Goal: Information Seeking & Learning: Check status

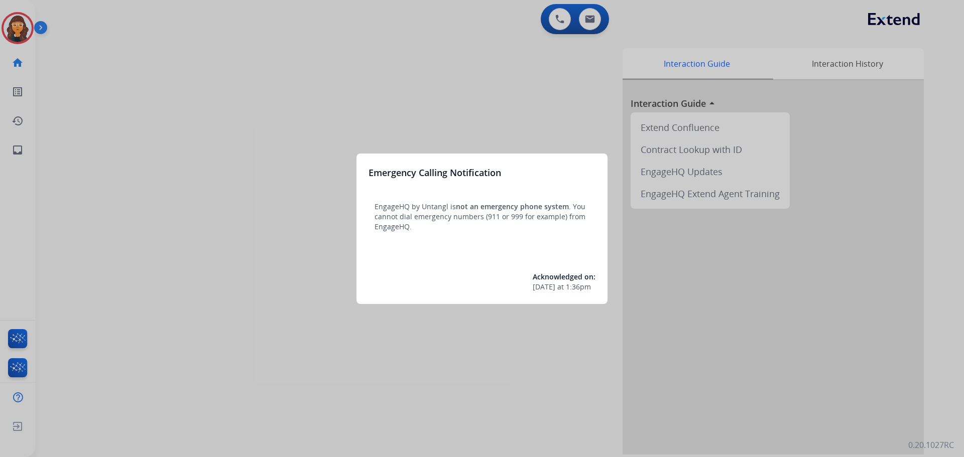
click at [150, 163] on div at bounding box center [482, 228] width 964 height 457
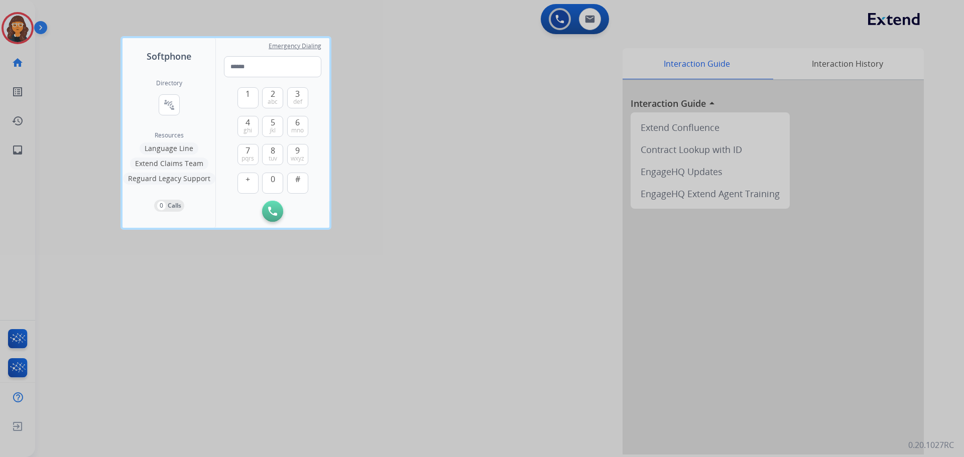
click at [94, 114] on div at bounding box center [482, 228] width 964 height 457
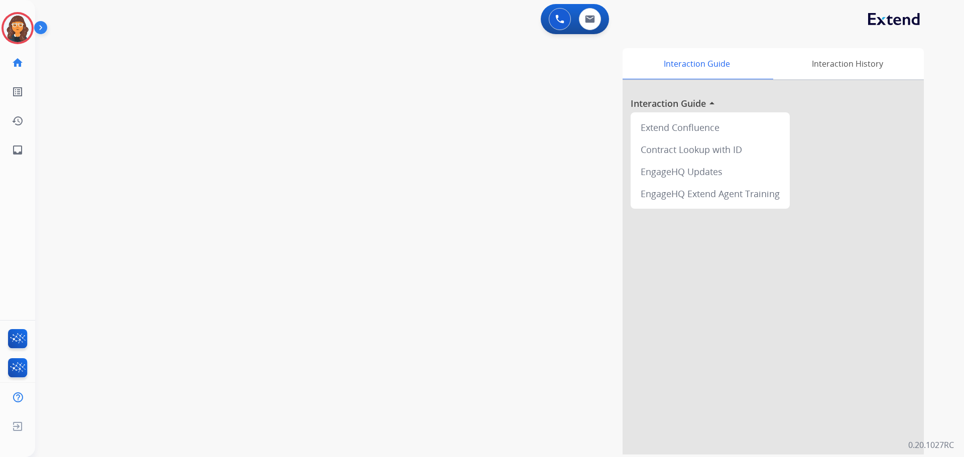
click at [89, 111] on div "swap_horiz Break voice bridge close_fullscreen Connect 3-Way Call merge_type Se…" at bounding box center [487, 245] width 905 height 419
click at [590, 27] on button at bounding box center [590, 19] width 22 height 22
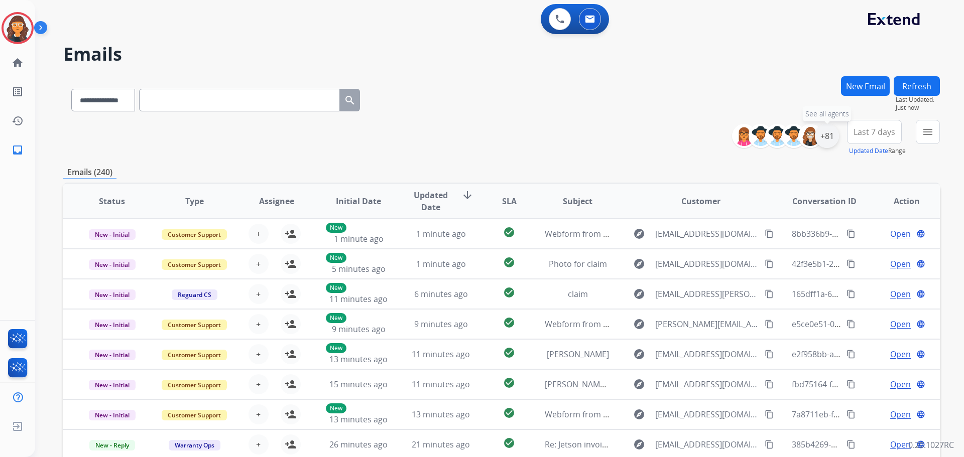
click at [824, 138] on div "+81" at bounding box center [827, 136] width 24 height 24
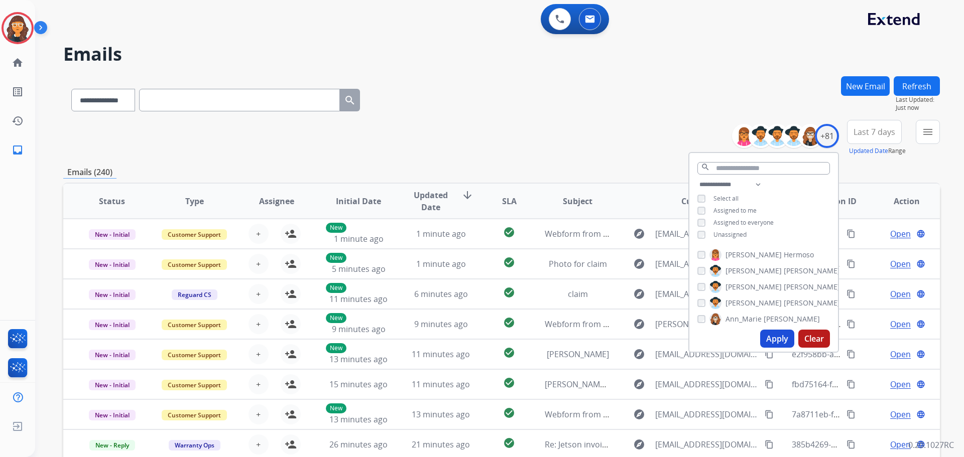
click at [779, 337] on button "Apply" at bounding box center [777, 339] width 34 height 18
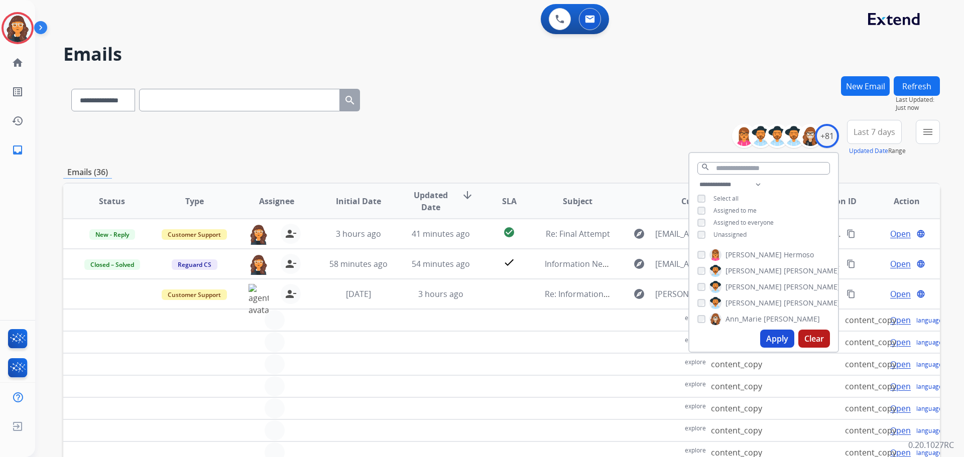
click at [543, 114] on div "**********" at bounding box center [501, 98] width 876 height 44
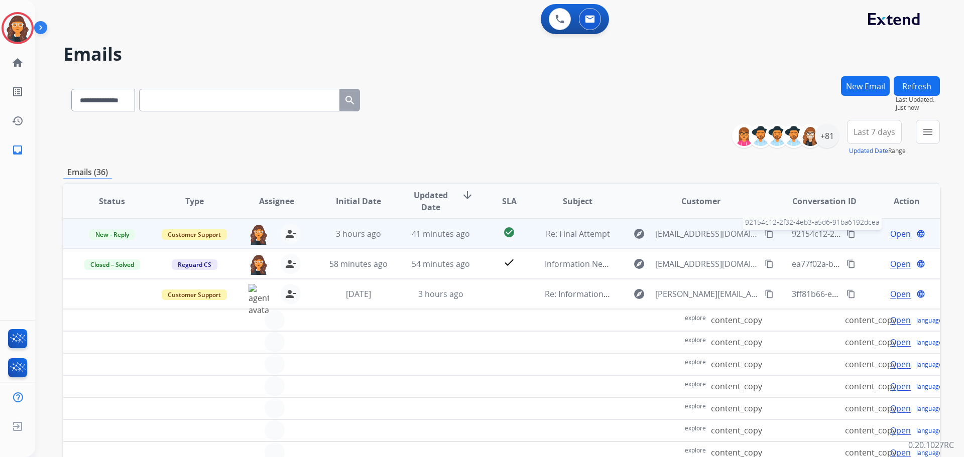
click at [792, 233] on span "92154c12-2f32-4eb3-a5d6-91ba6192dcea" at bounding box center [869, 233] width 154 height 11
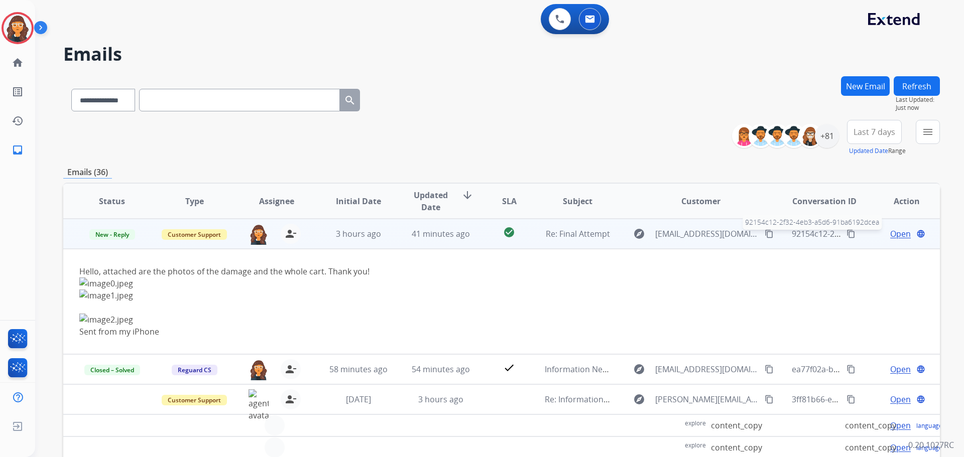
click at [798, 236] on span "92154c12-2f32-4eb3-a5d6-91ba6192dcea" at bounding box center [869, 233] width 154 height 11
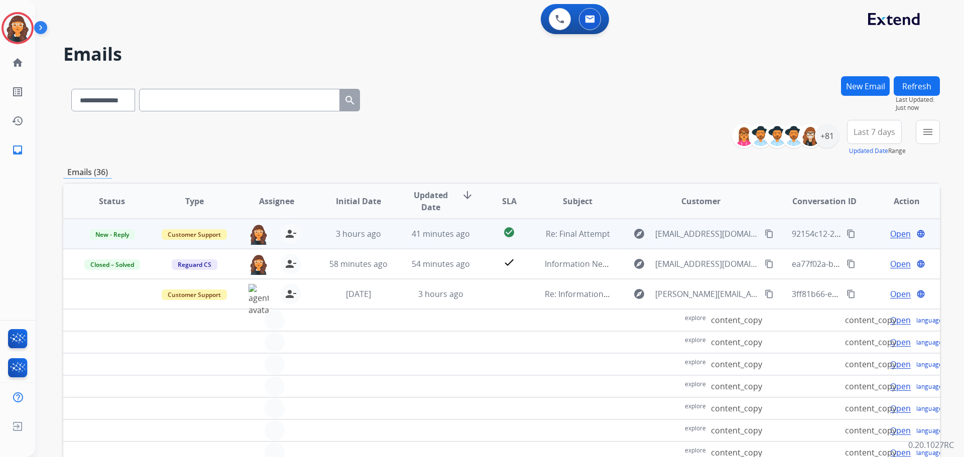
click at [890, 232] on span "Open" at bounding box center [900, 234] width 21 height 12
click at [894, 233] on span "Open" at bounding box center [900, 234] width 21 height 12
click at [899, 233] on mat-icon "language" at bounding box center [903, 233] width 9 height 9
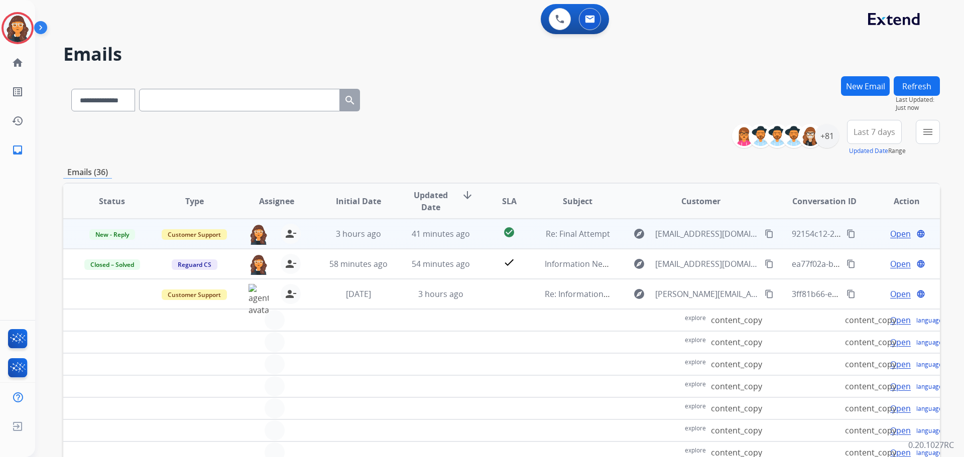
click at [890, 232] on span "Open" at bounding box center [900, 234] width 21 height 12
click at [9, 23] on img at bounding box center [18, 28] width 28 height 28
click at [10, 26] on img at bounding box center [18, 28] width 28 height 28
click at [12, 28] on img at bounding box center [18, 28] width 28 height 28
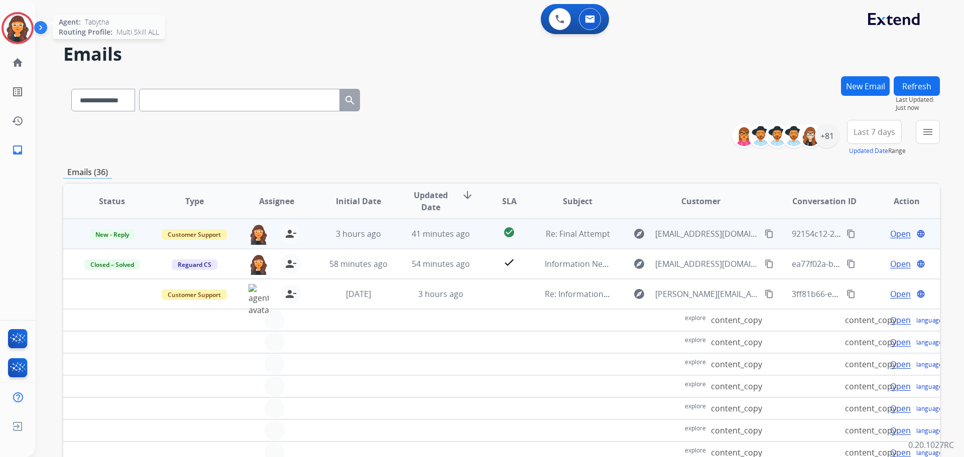
click at [14, 31] on img at bounding box center [18, 28] width 28 height 28
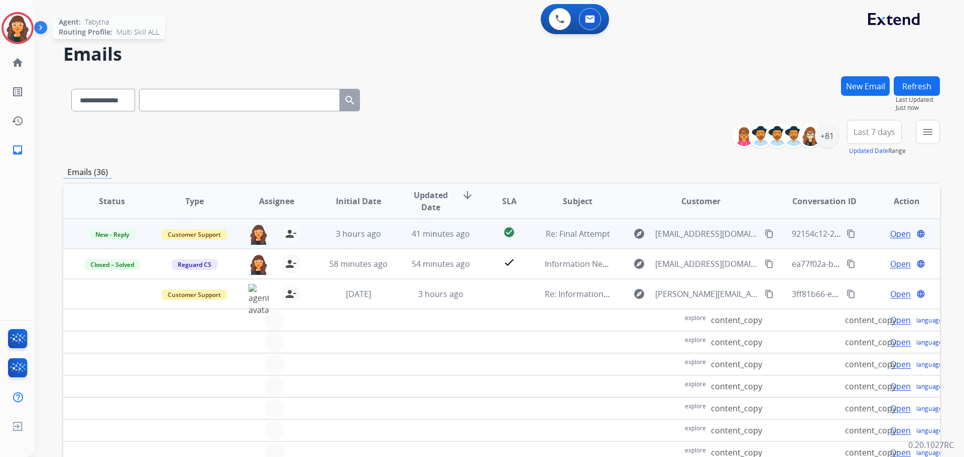
click at [14, 31] on img at bounding box center [18, 28] width 28 height 28
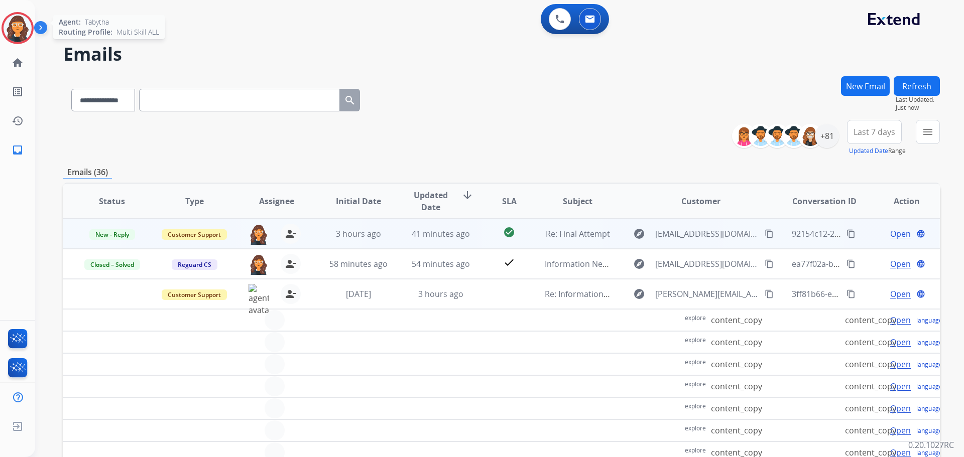
click at [14, 31] on img at bounding box center [18, 28] width 28 height 28
click at [16, 26] on img at bounding box center [18, 28] width 28 height 28
click at [17, 26] on img at bounding box center [18, 28] width 28 height 28
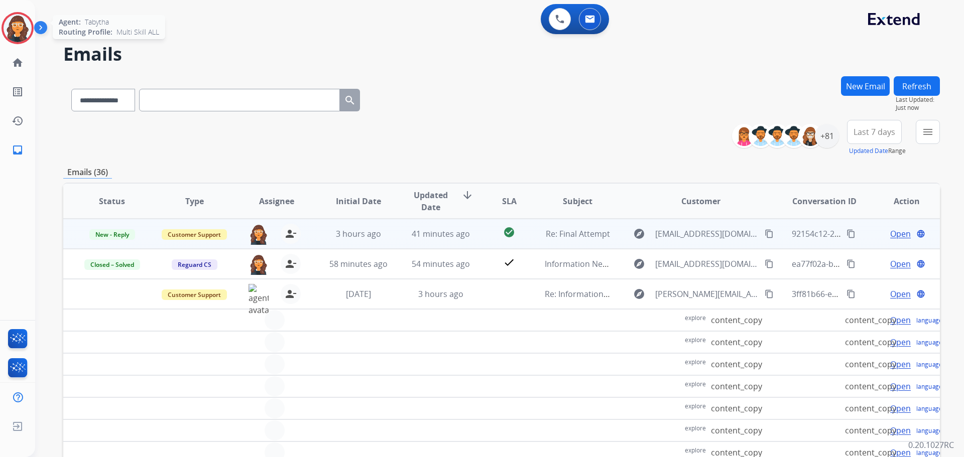
click at [17, 26] on img at bounding box center [18, 28] width 28 height 28
click at [38, 25] on img at bounding box center [42, 29] width 17 height 19
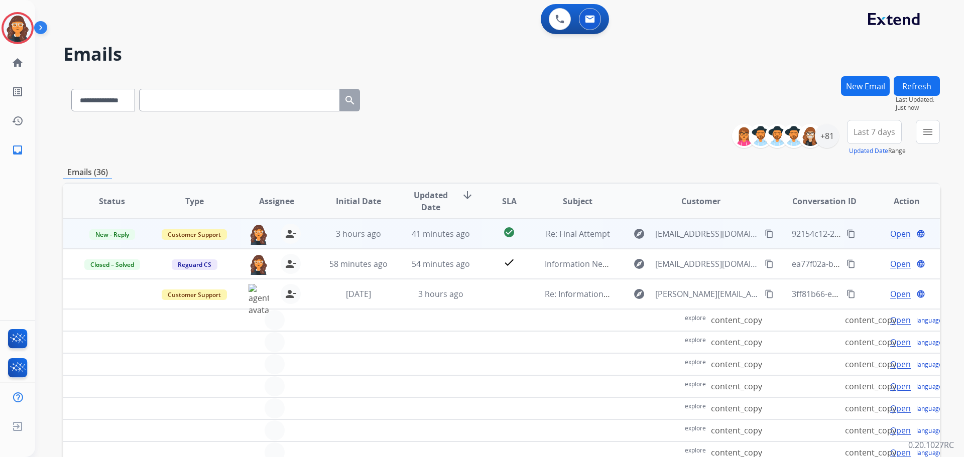
click at [39, 33] on img at bounding box center [42, 29] width 17 height 19
click at [39, 31] on img at bounding box center [42, 29] width 17 height 19
click at [23, 29] on img at bounding box center [18, 28] width 28 height 28
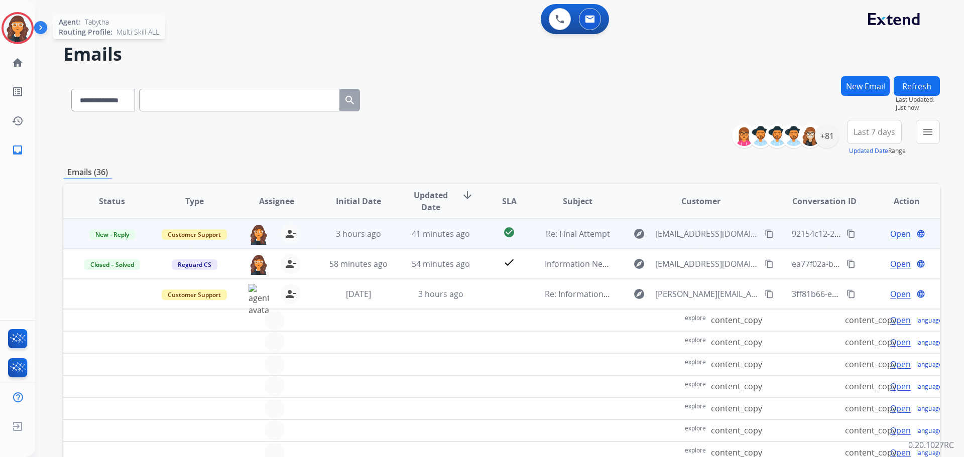
drag, startPoint x: 23, startPoint y: 29, endPoint x: 30, endPoint y: 32, distance: 8.1
click at [29, 32] on img at bounding box center [18, 28] width 28 height 28
click at [49, 29] on img at bounding box center [42, 29] width 17 height 19
click at [42, 29] on img at bounding box center [42, 29] width 17 height 19
drag, startPoint x: 27, startPoint y: 28, endPoint x: 9, endPoint y: 28, distance: 17.6
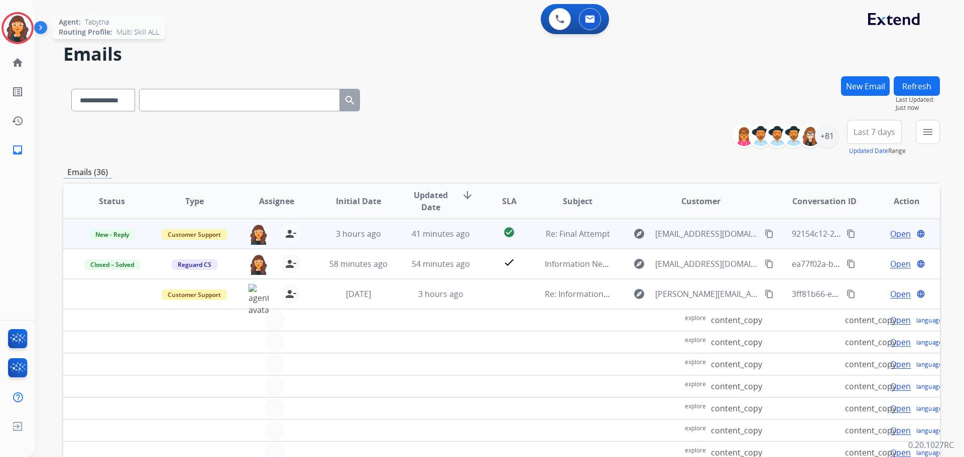
click at [25, 28] on img at bounding box center [18, 28] width 28 height 28
click at [9, 28] on img at bounding box center [18, 28] width 28 height 28
click at [892, 231] on span "Open" at bounding box center [900, 234] width 21 height 12
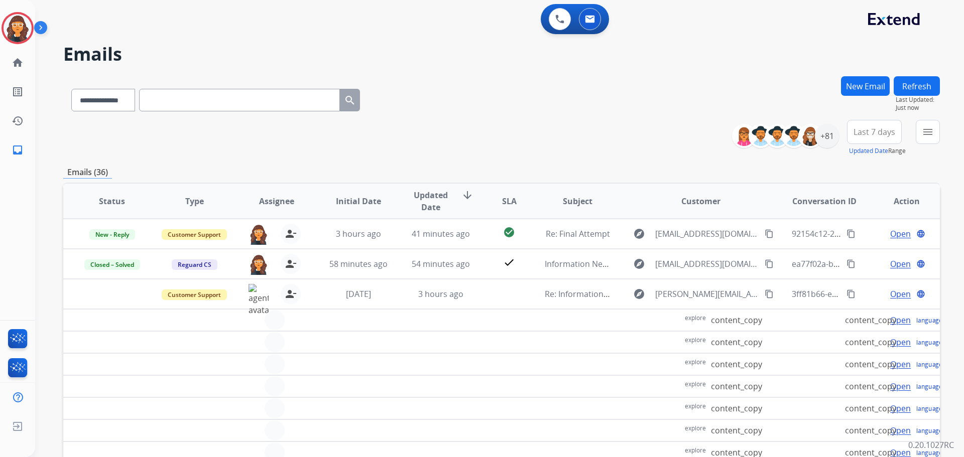
click at [931, 82] on button "Refresh" at bounding box center [917, 86] width 46 height 20
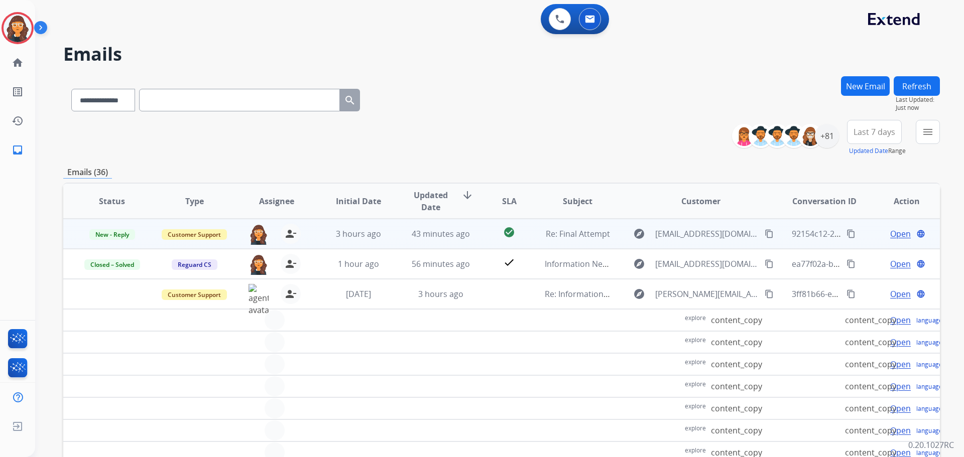
click at [890, 230] on span "Open" at bounding box center [900, 234] width 21 height 12
click at [666, 235] on span "[EMAIL_ADDRESS][DOMAIN_NAME]" at bounding box center [706, 234] width 103 height 12
type input "**********"
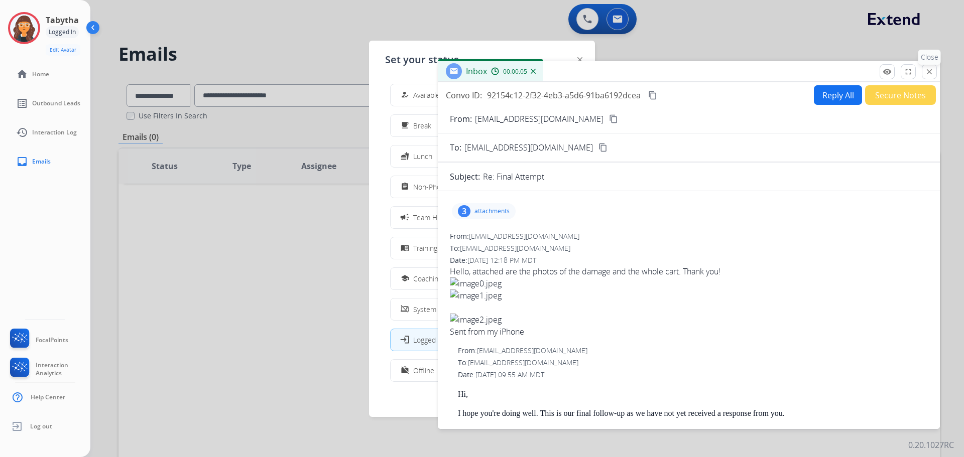
click at [933, 73] on mat-icon "close" at bounding box center [929, 71] width 9 height 9
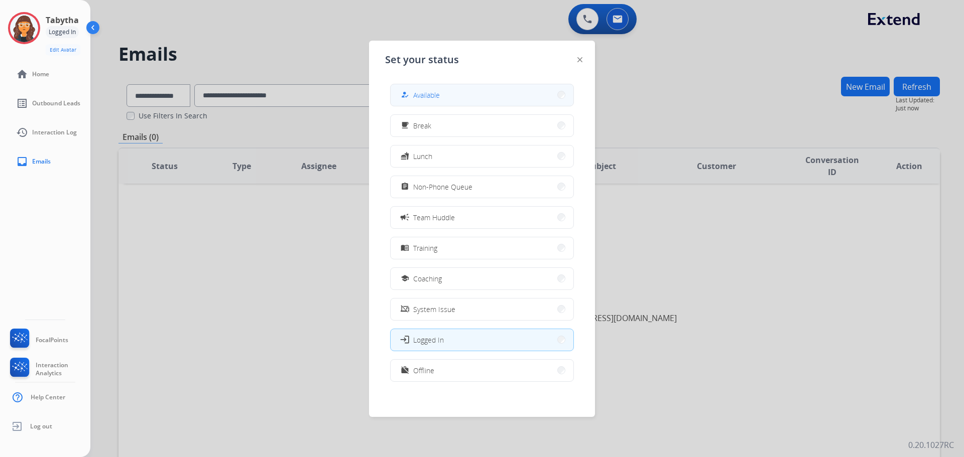
click at [432, 98] on span "Available" at bounding box center [426, 95] width 27 height 11
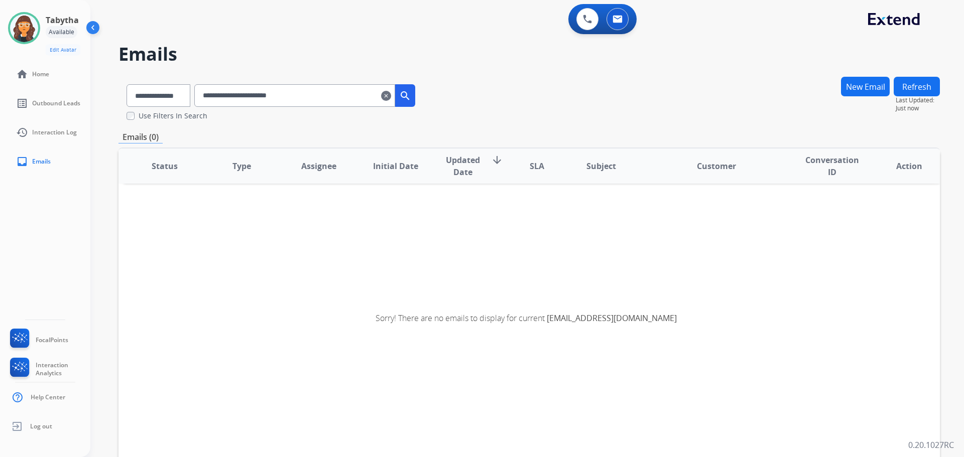
click at [391, 98] on mat-icon "clear" at bounding box center [386, 96] width 10 height 12
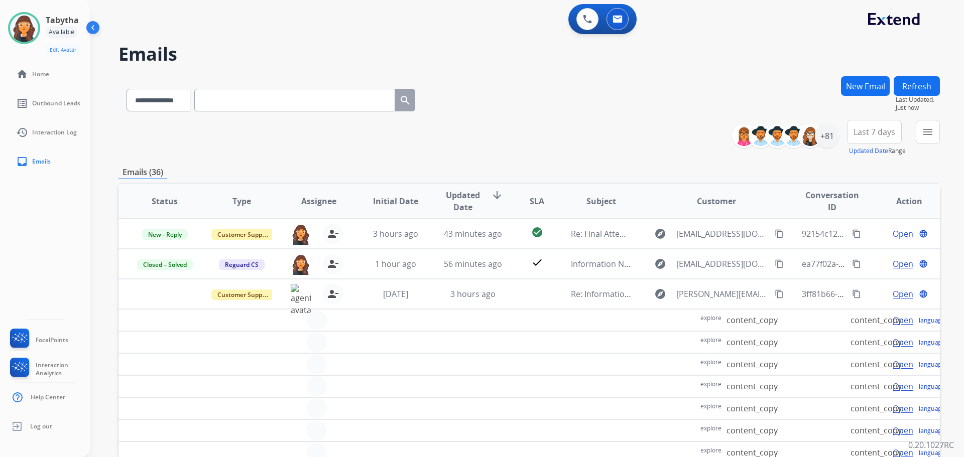
click at [95, 29] on img at bounding box center [93, 29] width 19 height 19
click at [95, 30] on img at bounding box center [93, 29] width 19 height 19
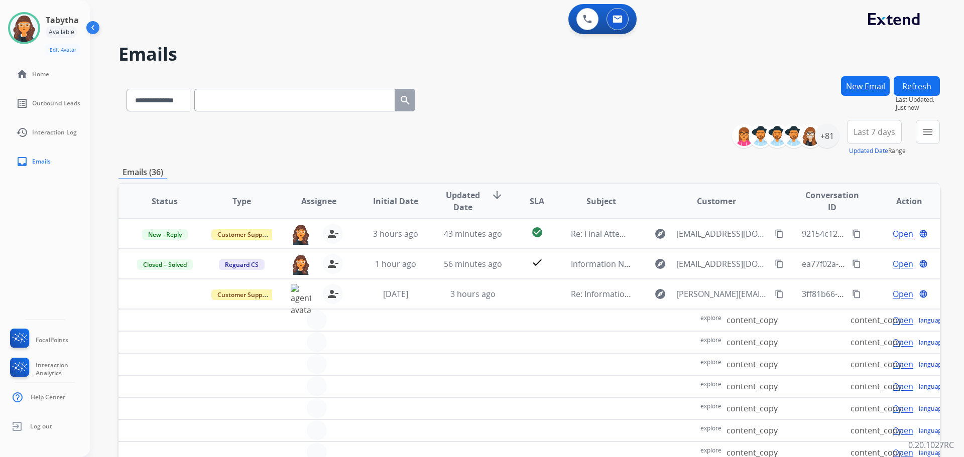
click at [506, 94] on div "**********" at bounding box center [528, 98] width 821 height 44
click at [509, 94] on div "**********" at bounding box center [528, 98] width 821 height 44
click at [513, 102] on div "**********" at bounding box center [528, 98] width 821 height 44
click at [37, 26] on img at bounding box center [24, 28] width 28 height 28
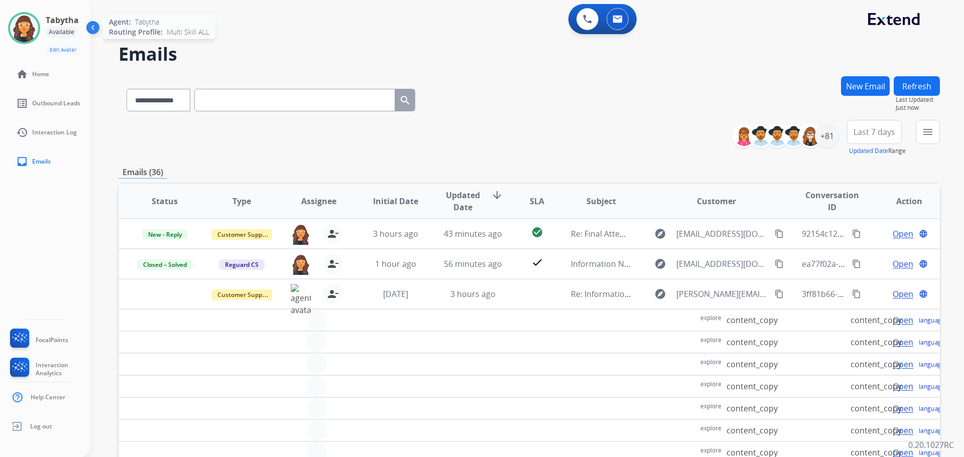
click at [37, 26] on img at bounding box center [24, 28] width 28 height 28
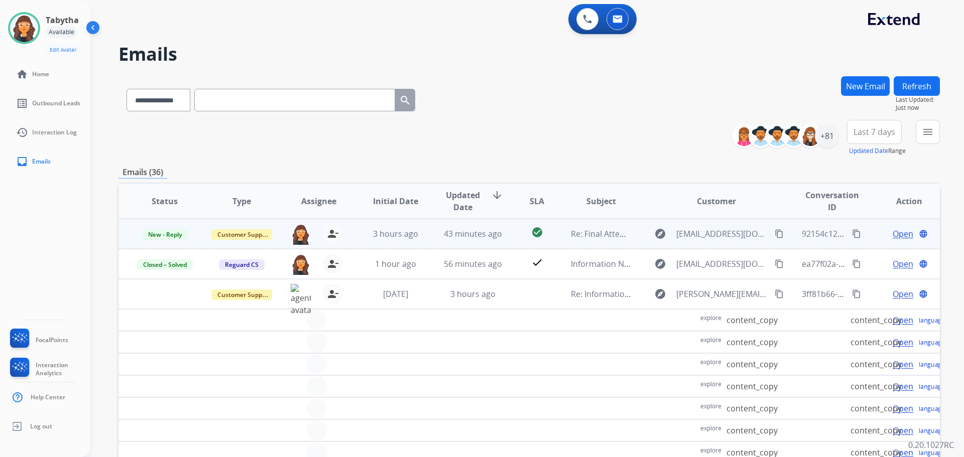
click at [893, 233] on span "Open" at bounding box center [903, 234] width 21 height 12
click at [9, 28] on div at bounding box center [24, 28] width 32 height 32
click at [31, 28] on img at bounding box center [24, 28] width 28 height 28
